Goal: Find specific page/section: Find specific page/section

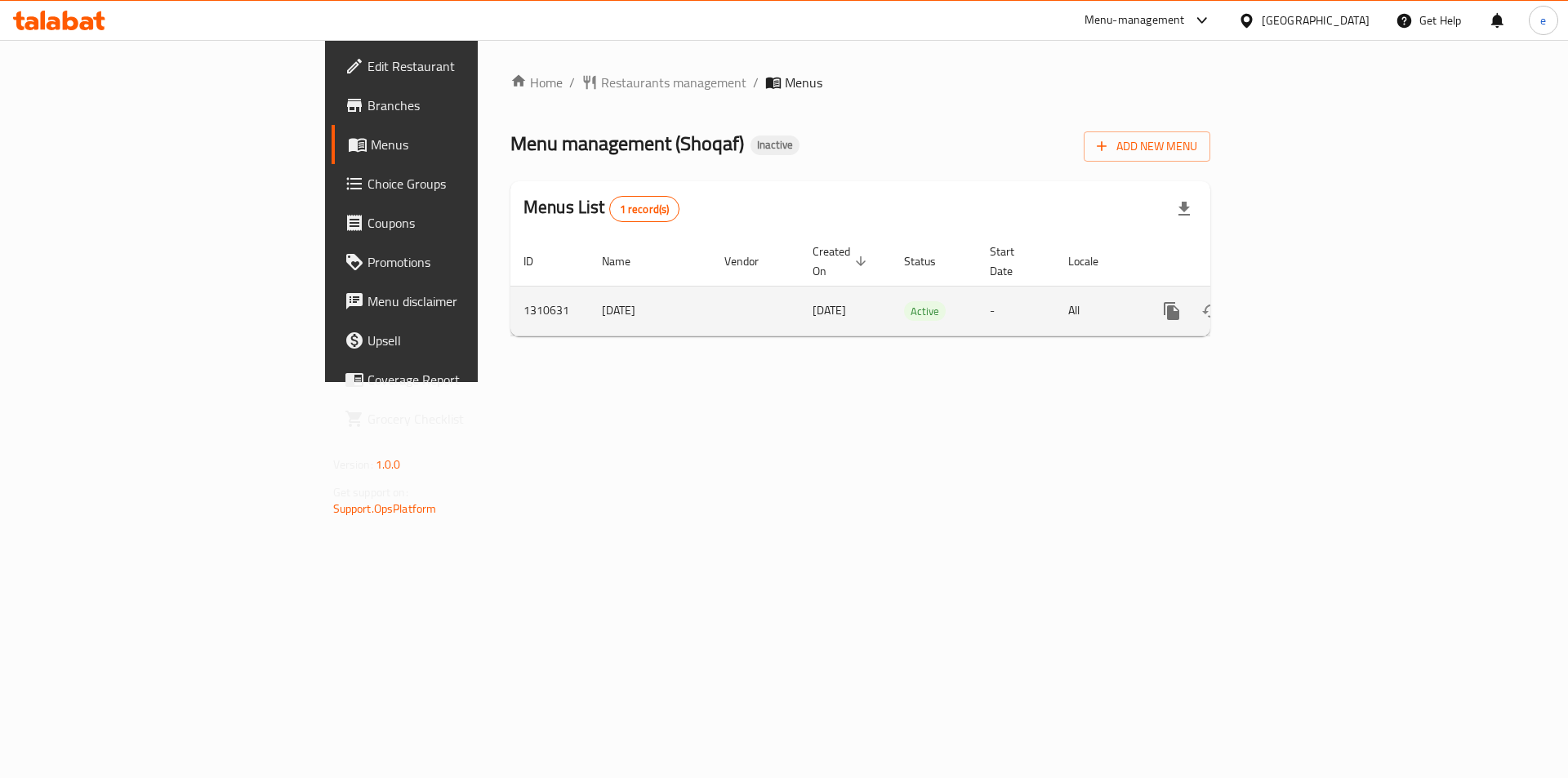
click at [1308, 292] on link "enhanced table" at bounding box center [1289, 311] width 39 height 39
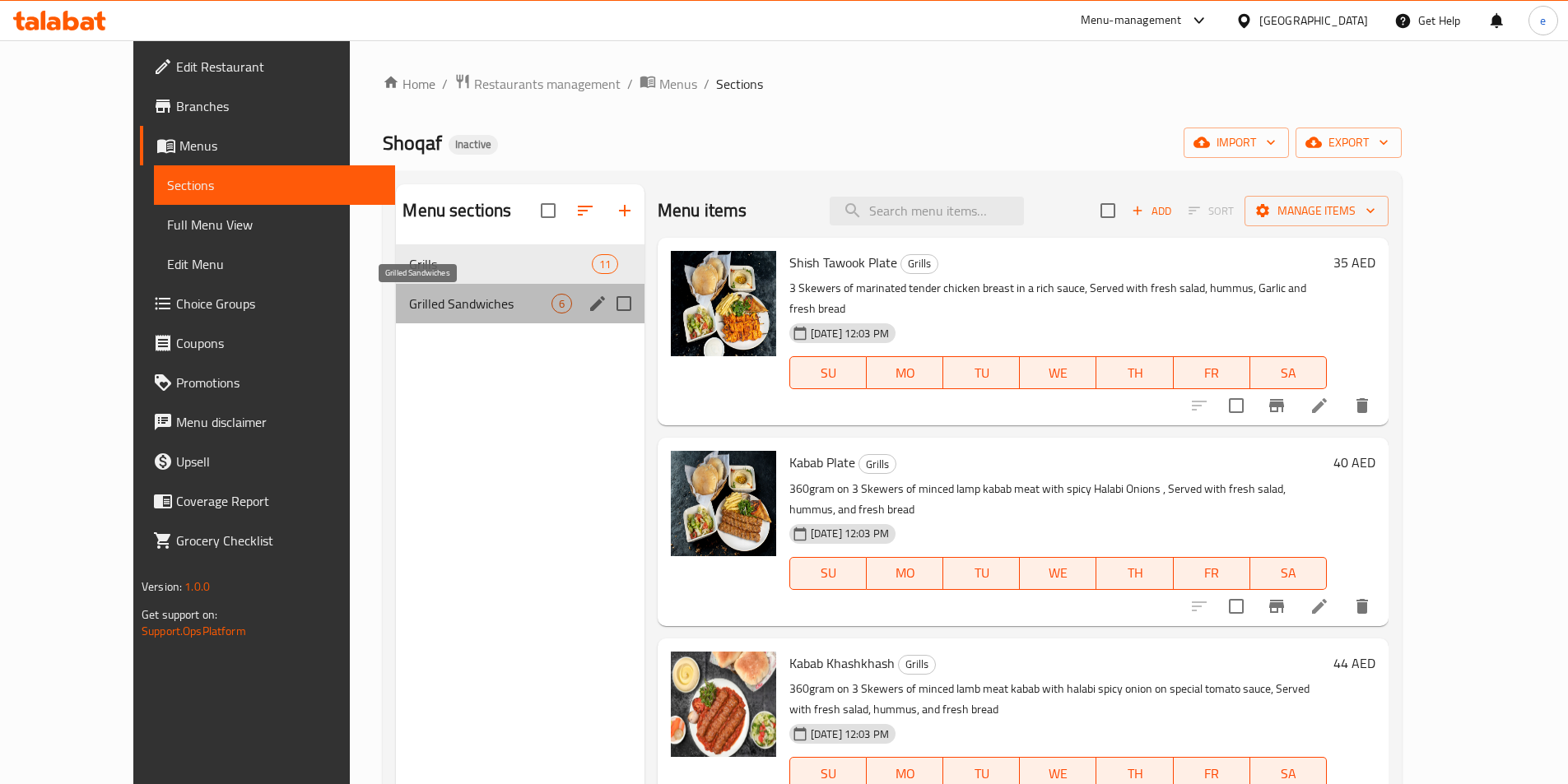
click at [409, 298] on span "Grilled Sandwiches" at bounding box center [479, 304] width 141 height 20
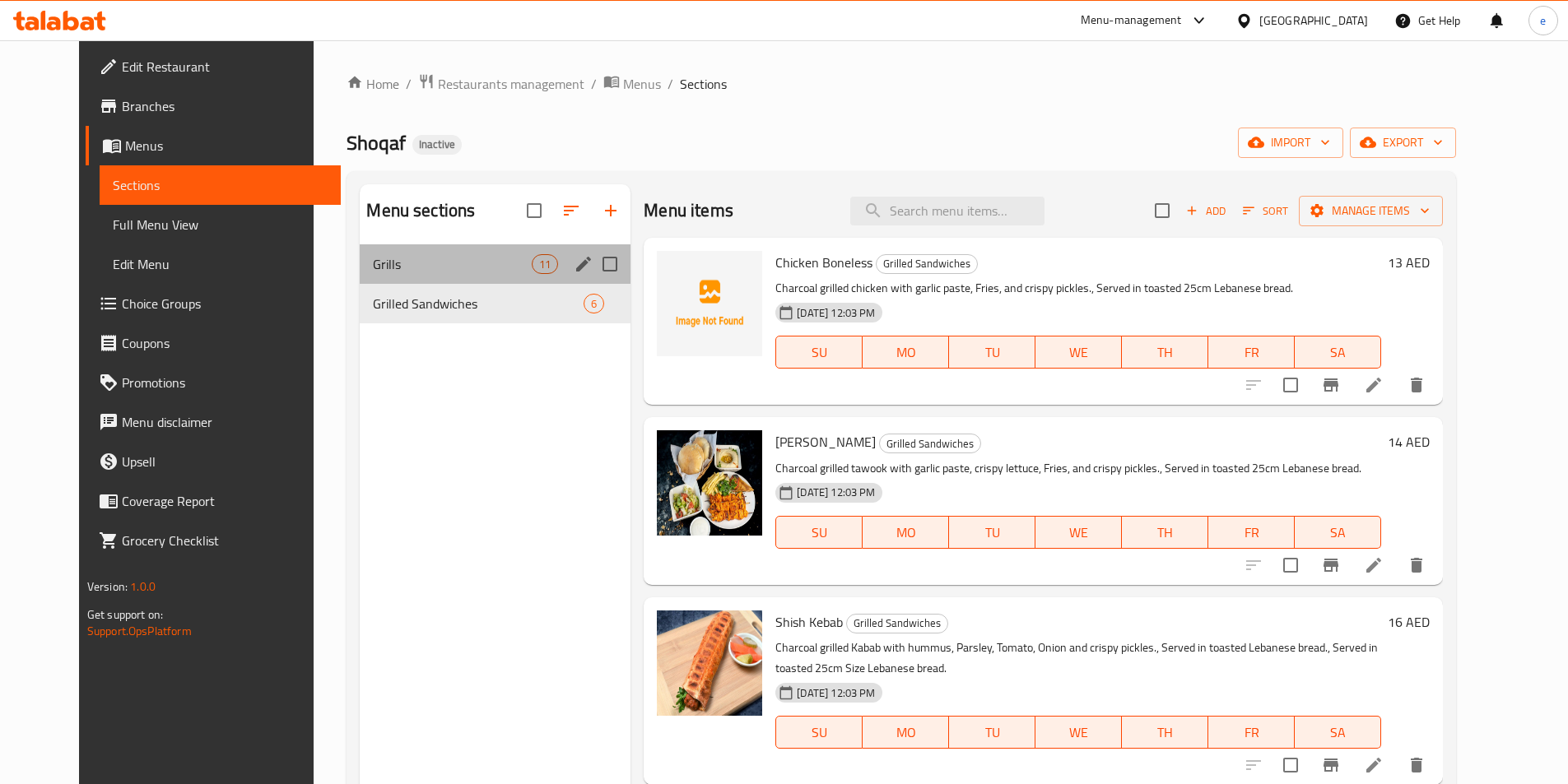
click at [389, 282] on div "Grills 11" at bounding box center [496, 264] width 271 height 39
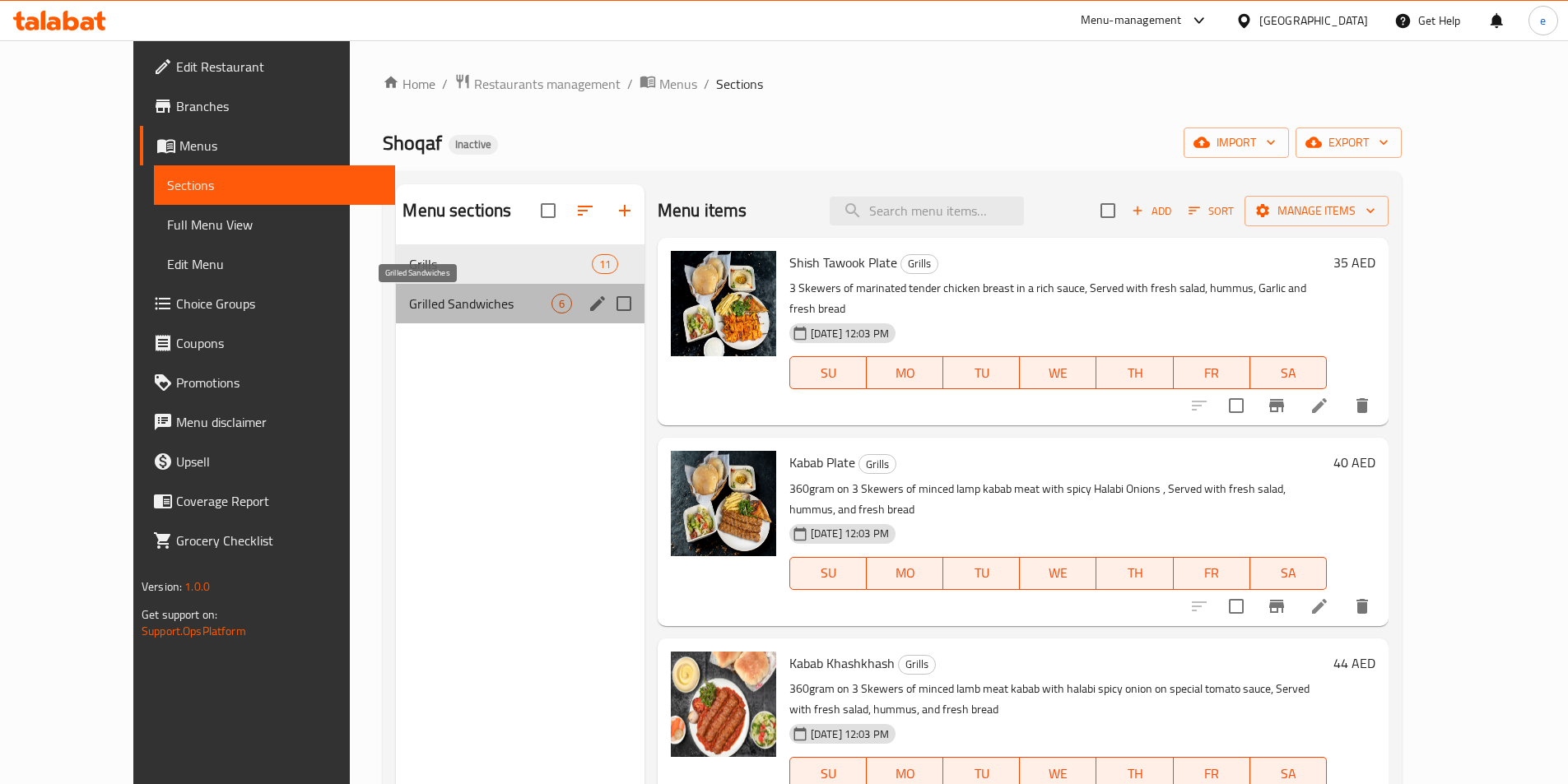
click at [409, 303] on span "Grilled Sandwiches" at bounding box center [479, 304] width 141 height 20
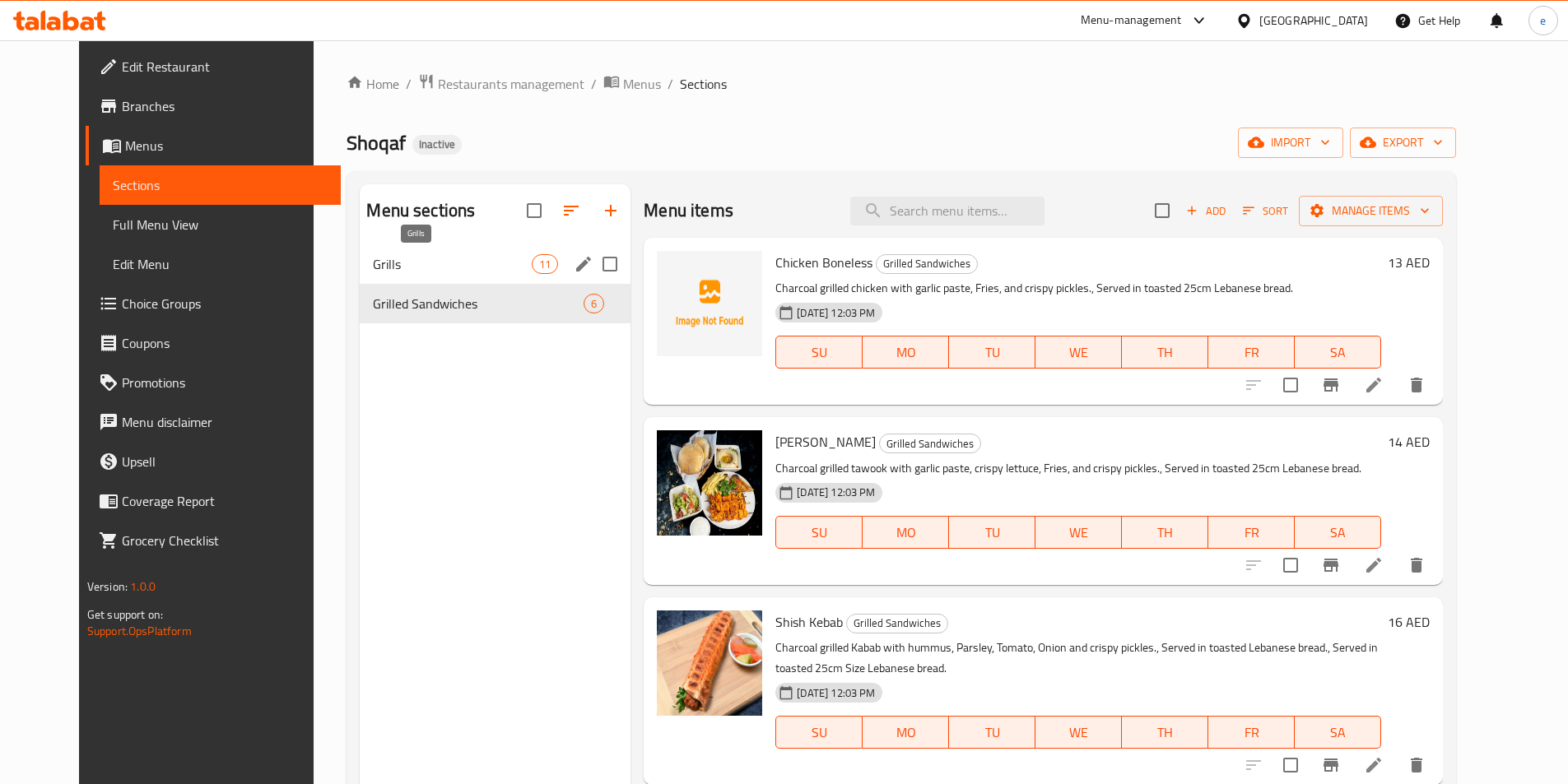
click at [402, 268] on span "Grills" at bounding box center [452, 264] width 159 height 20
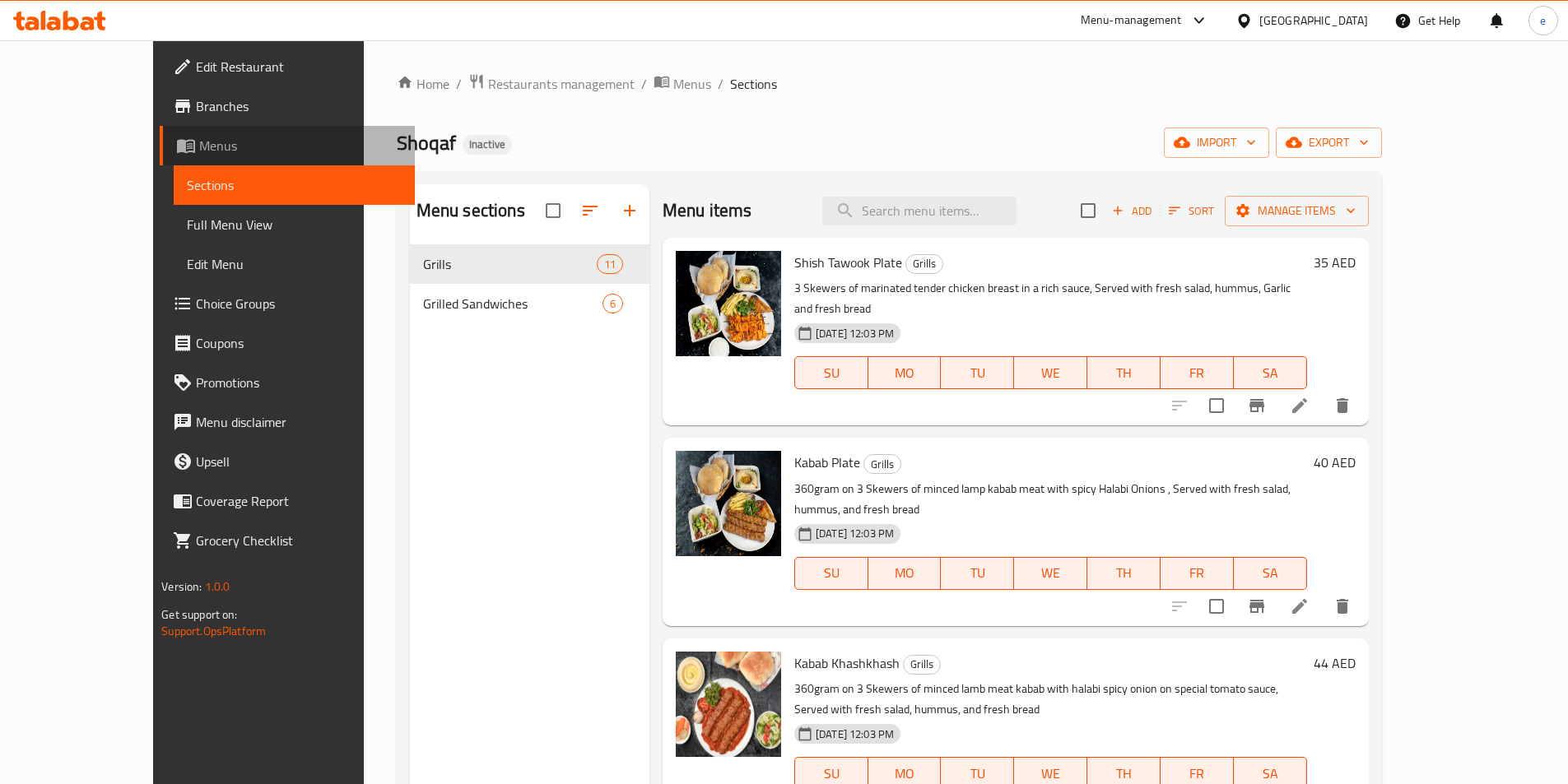
click at [200, 149] on span "Menus" at bounding box center [301, 145] width 202 height 20
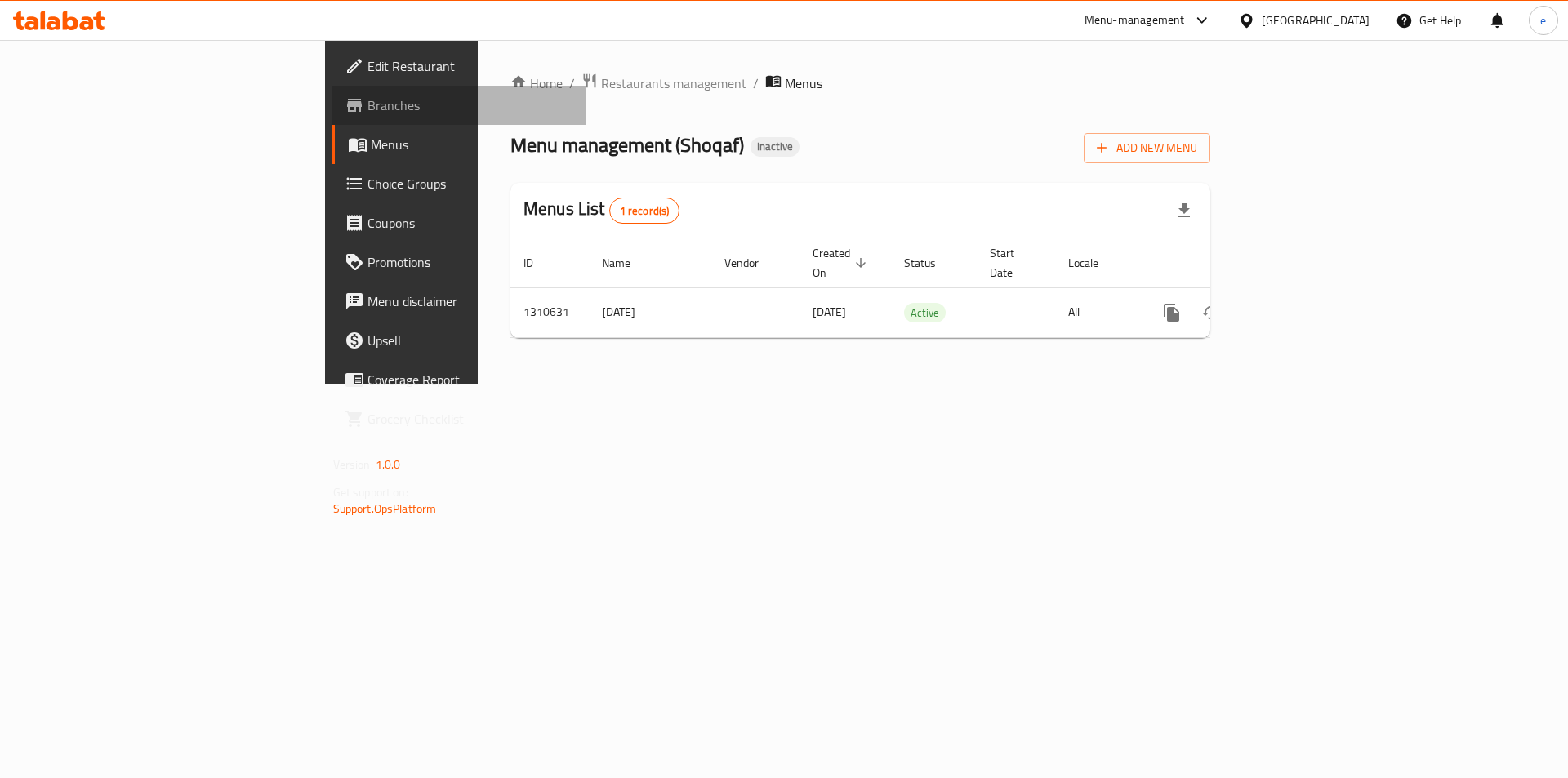
click at [368, 111] on span "Branches" at bounding box center [471, 105] width 207 height 20
